Goal: Information Seeking & Learning: Learn about a topic

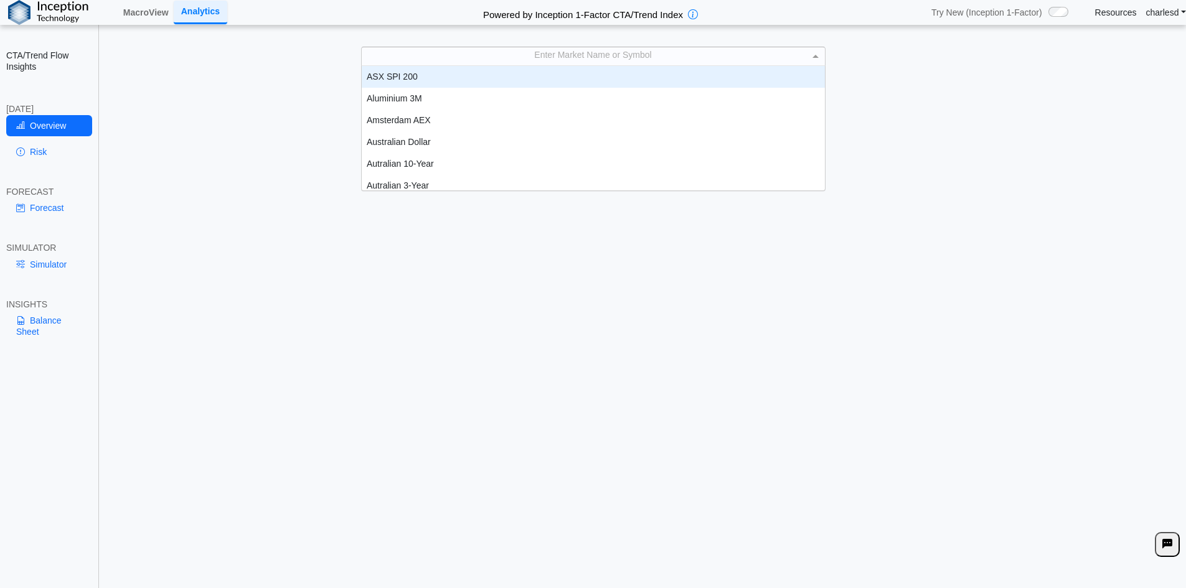
click at [570, 48] on div "Enter Market Name or Symbol" at bounding box center [593, 55] width 463 height 17
type input "***"
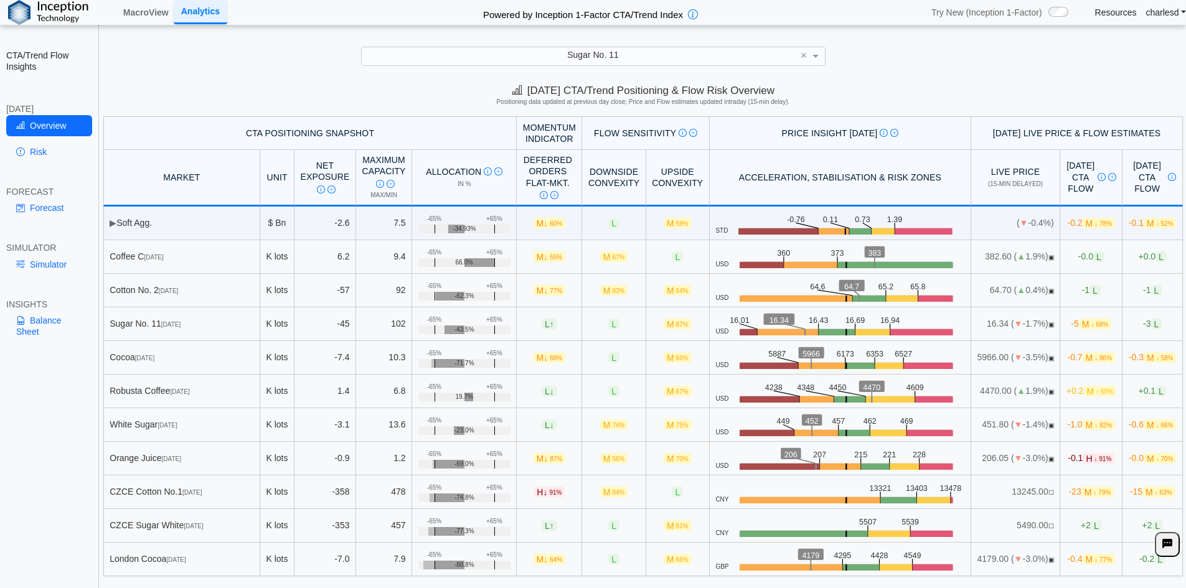
click at [346, 100] on h5 "Positioning data updated at previous day close; Price and Flow estimates update…" at bounding box center [642, 101] width 1075 height 7
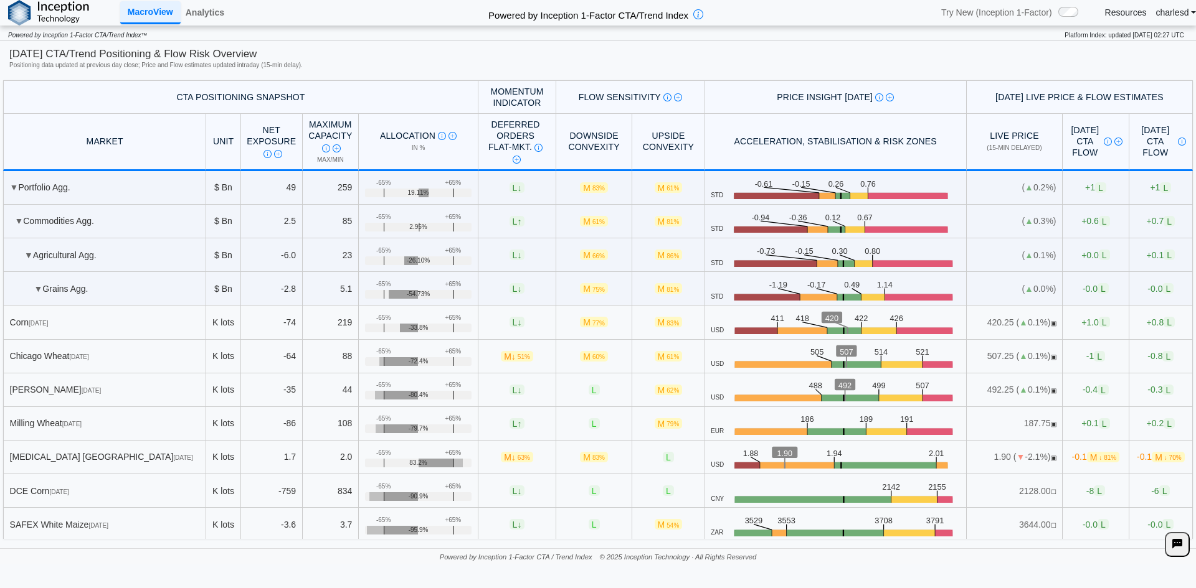
scroll to position [1157, 0]
